Goal: Understand process/instructions: Learn how to perform a task or action

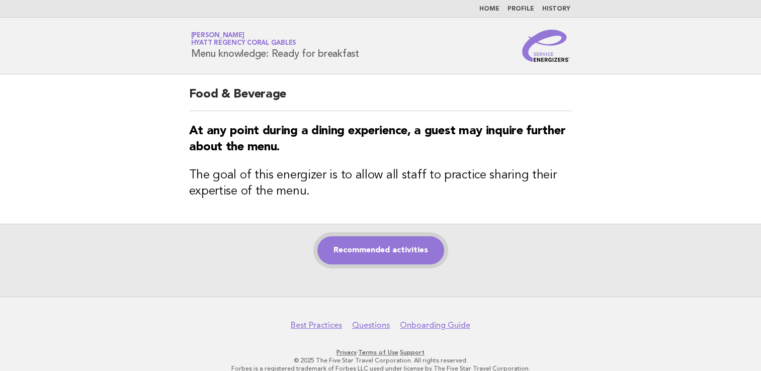
click at [402, 252] on link "Recommended activities" at bounding box center [381, 251] width 127 height 28
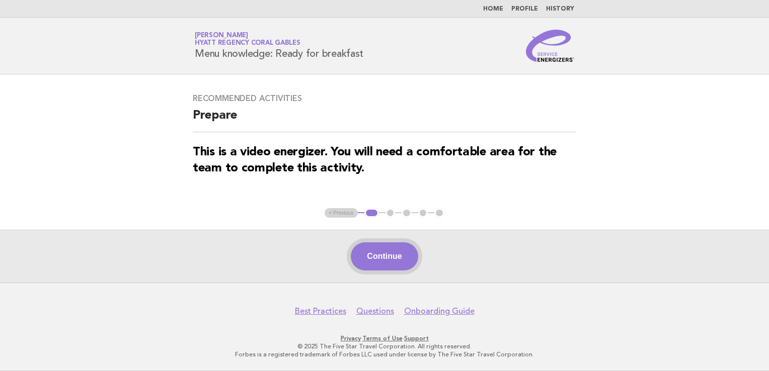
click at [371, 265] on button "Continue" at bounding box center [384, 257] width 67 height 28
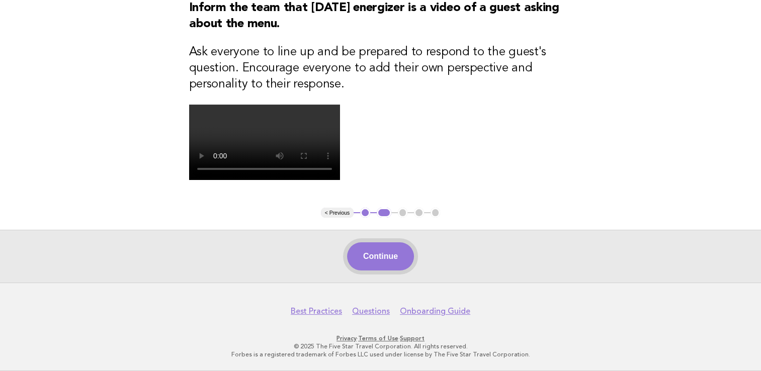
click at [378, 271] on button "Continue" at bounding box center [380, 257] width 67 height 28
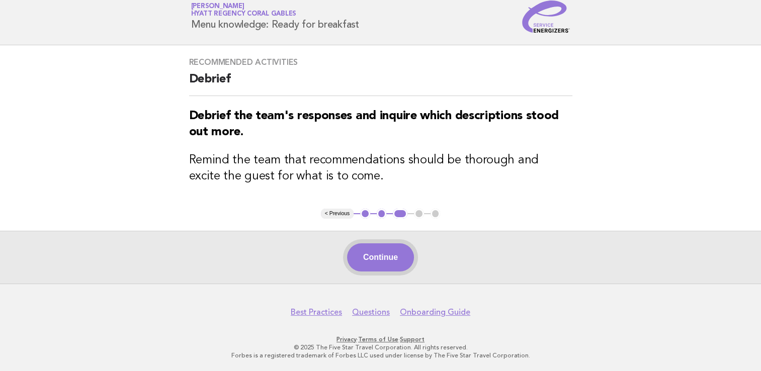
click at [387, 256] on button "Continue" at bounding box center [380, 258] width 67 height 28
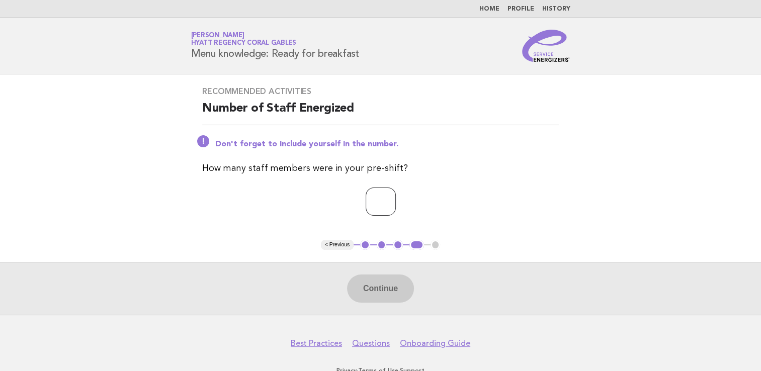
click at [366, 190] on input "number" at bounding box center [381, 202] width 30 height 28
type input "*"
click at [382, 285] on button "Continue" at bounding box center [380, 289] width 67 height 28
